Goal: Information Seeking & Learning: Check status

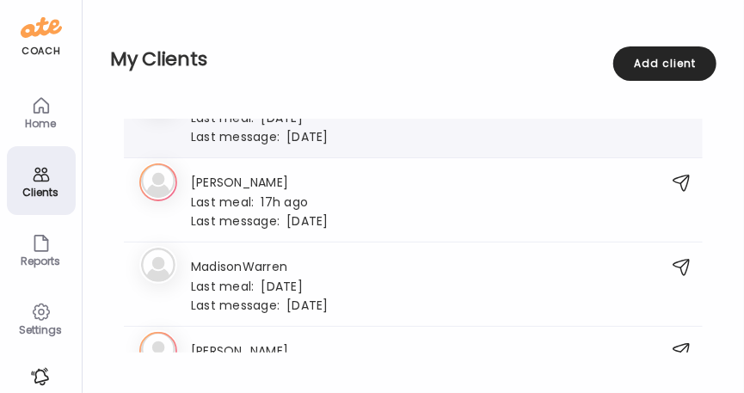
scroll to position [2131, 0]
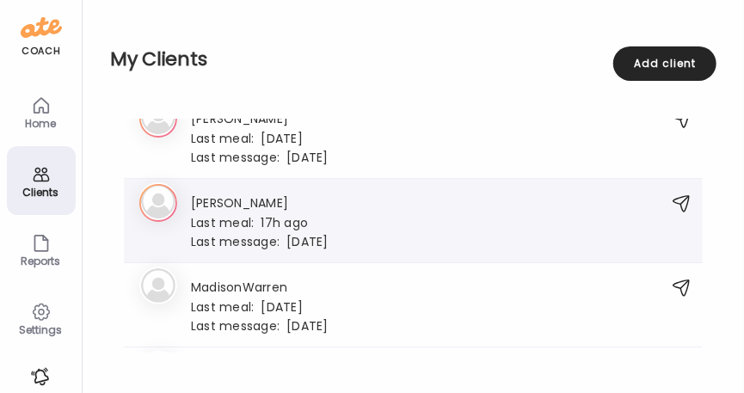
click at [255, 217] on span "Last meal:" at bounding box center [226, 223] width 71 height 18
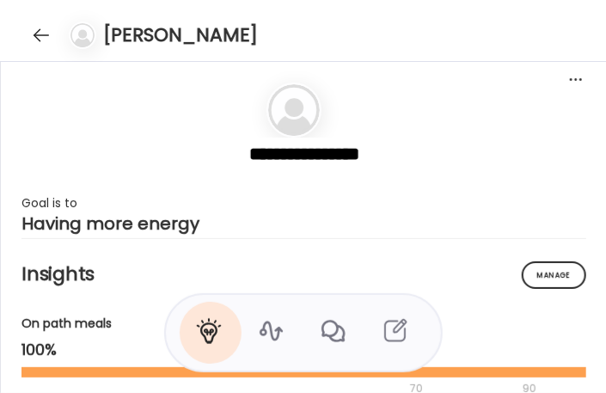
scroll to position [2121, 0]
click at [302, 33] on div "[PERSON_NAME]" at bounding box center [303, 31] width 606 height 62
click at [42, 34] on div at bounding box center [42, 36] width 28 height 28
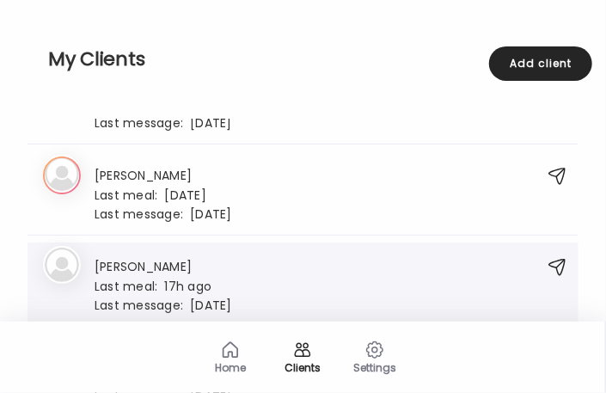
scroll to position [2361, 0]
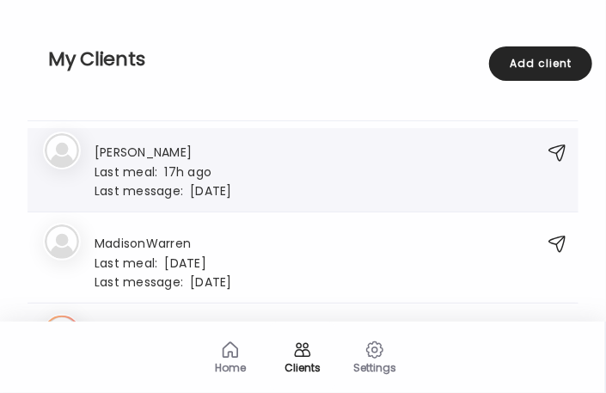
click at [260, 177] on div "Lu [PERSON_NAME] Last meal: 17h ago Last message: [DATE] Hi [PERSON_NAME], I'm …" at bounding box center [285, 170] width 484 height 56
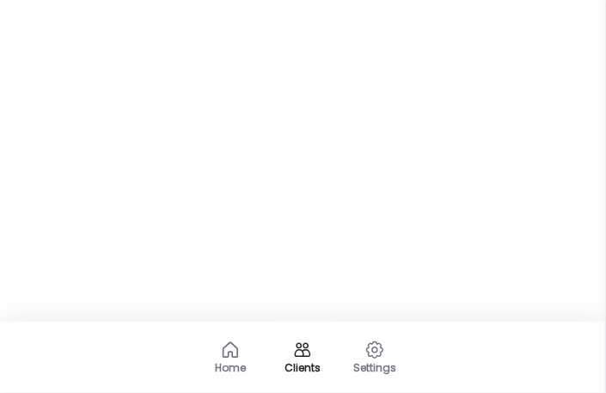
scroll to position [38140, 0]
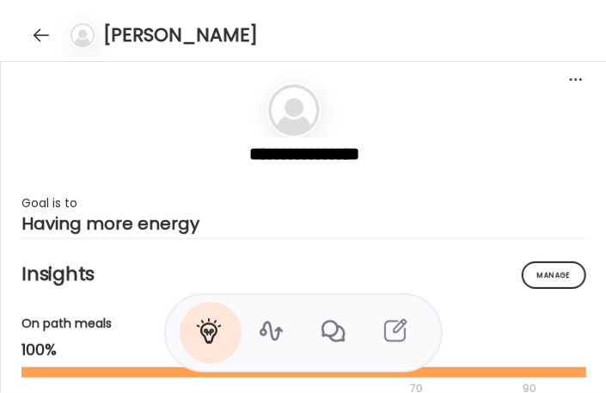
click at [299, 34] on div "[PERSON_NAME]" at bounding box center [303, 31] width 606 height 62
click at [38, 34] on div at bounding box center [42, 36] width 28 height 28
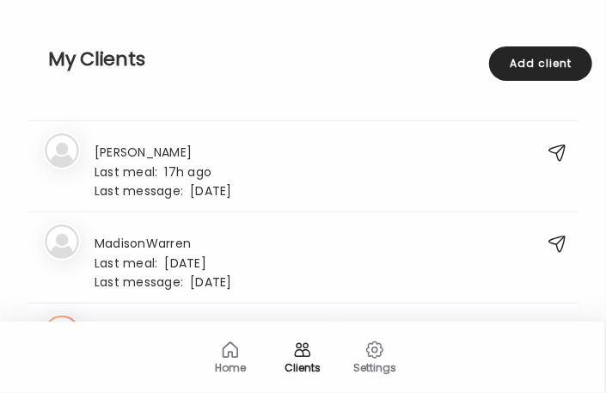
click at [178, 165] on div "Last meal: 17h ago" at bounding box center [164, 170] width 138 height 15
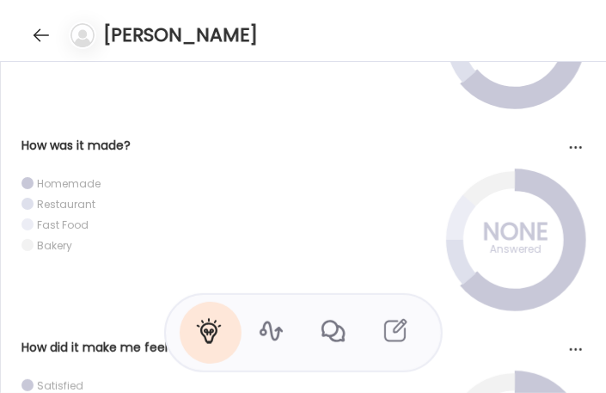
scroll to position [1567, 0]
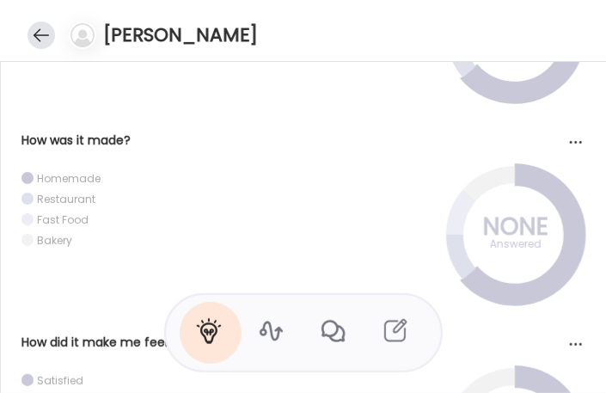
click at [31, 32] on div at bounding box center [42, 36] width 28 height 28
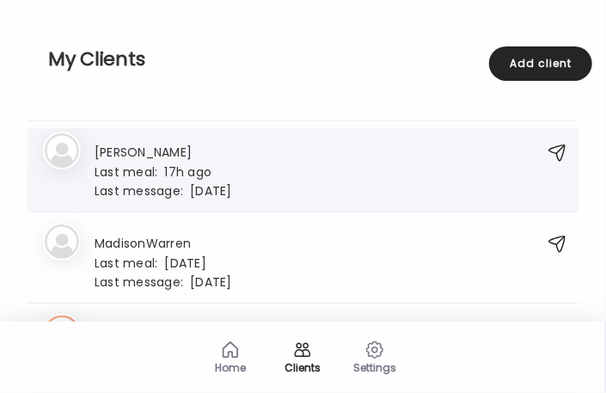
click at [308, 151] on div "Lu [PERSON_NAME] Last meal: 17h ago Last message: [DATE] Hi [PERSON_NAME], I'm …" at bounding box center [285, 170] width 484 height 56
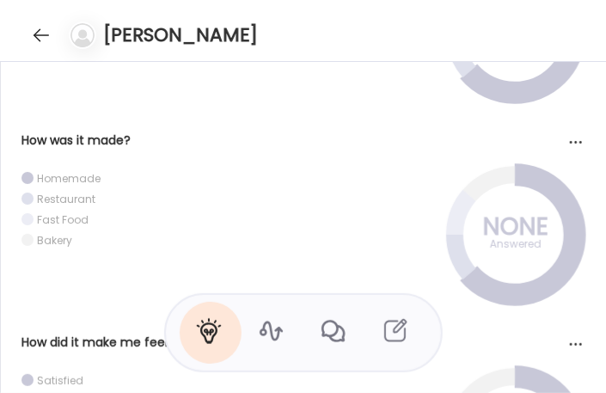
click at [335, 44] on div "[PERSON_NAME]" at bounding box center [303, 31] width 606 height 62
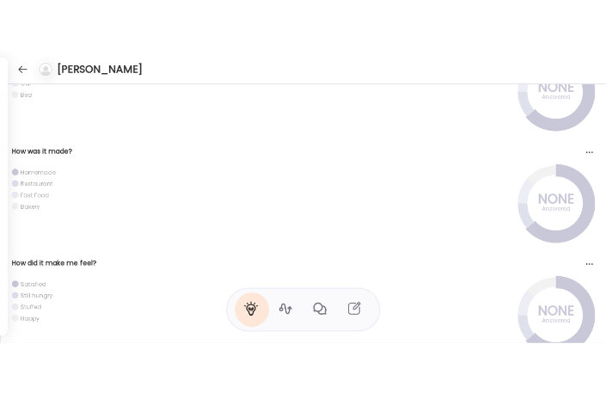
scroll to position [37534, 0]
